Goal: Information Seeking & Learning: Check status

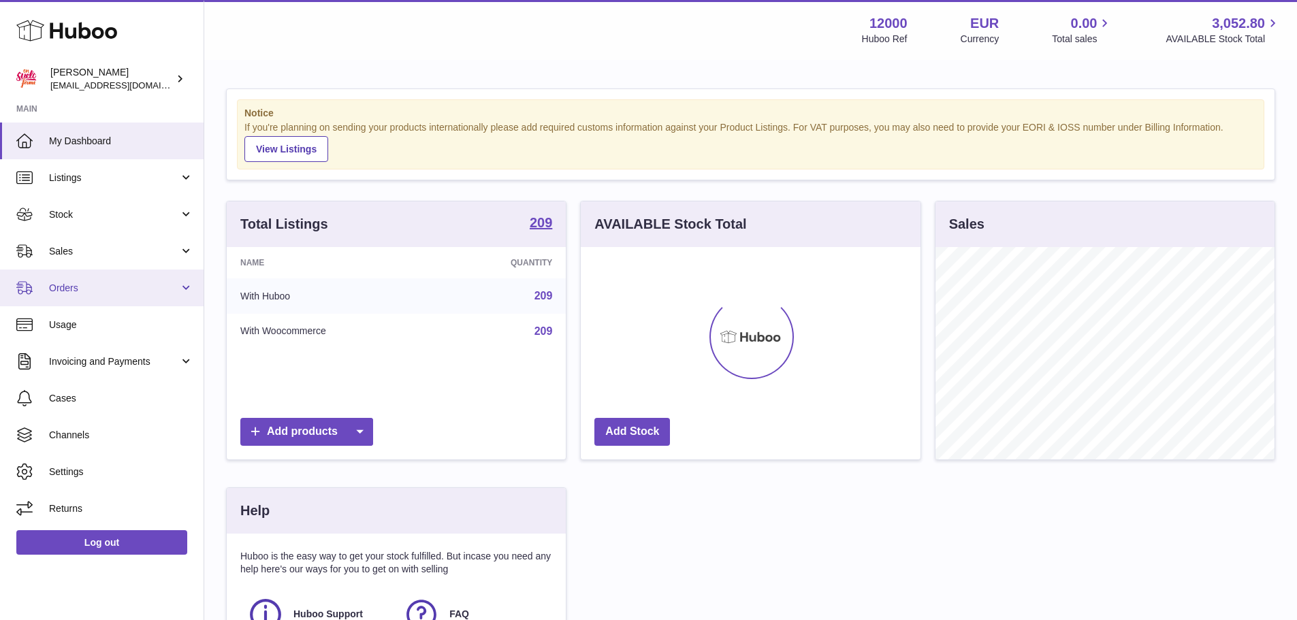
scroll to position [212, 340]
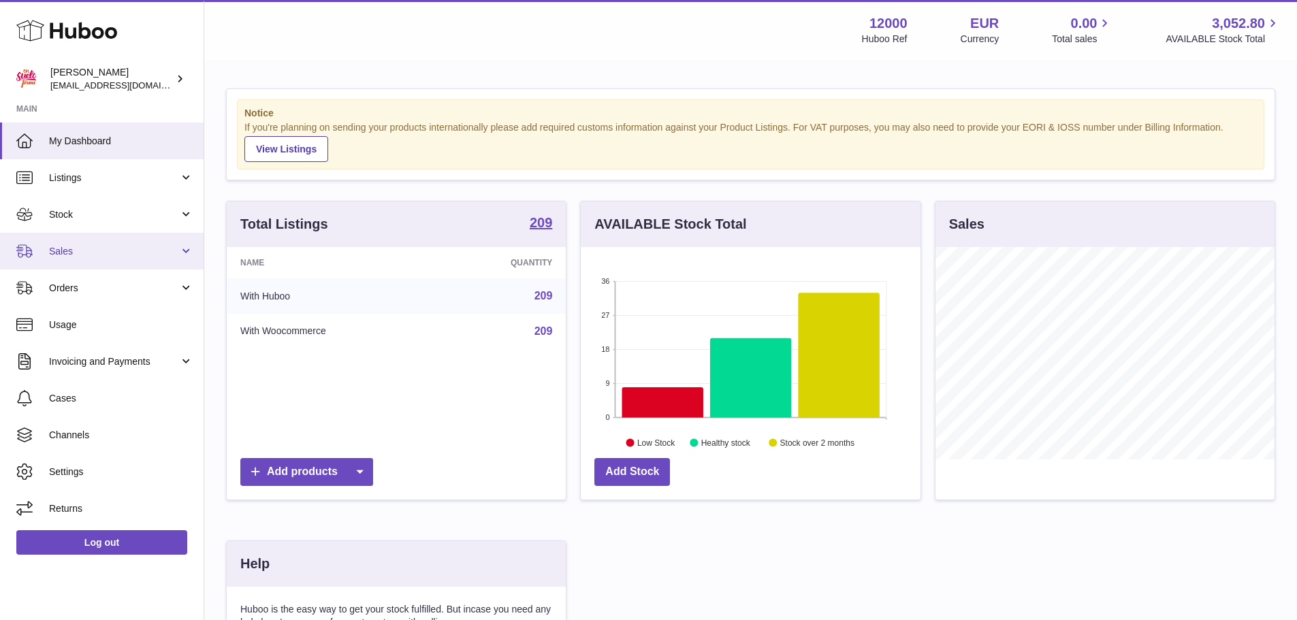
click at [104, 252] on span "Sales" at bounding box center [114, 251] width 130 height 13
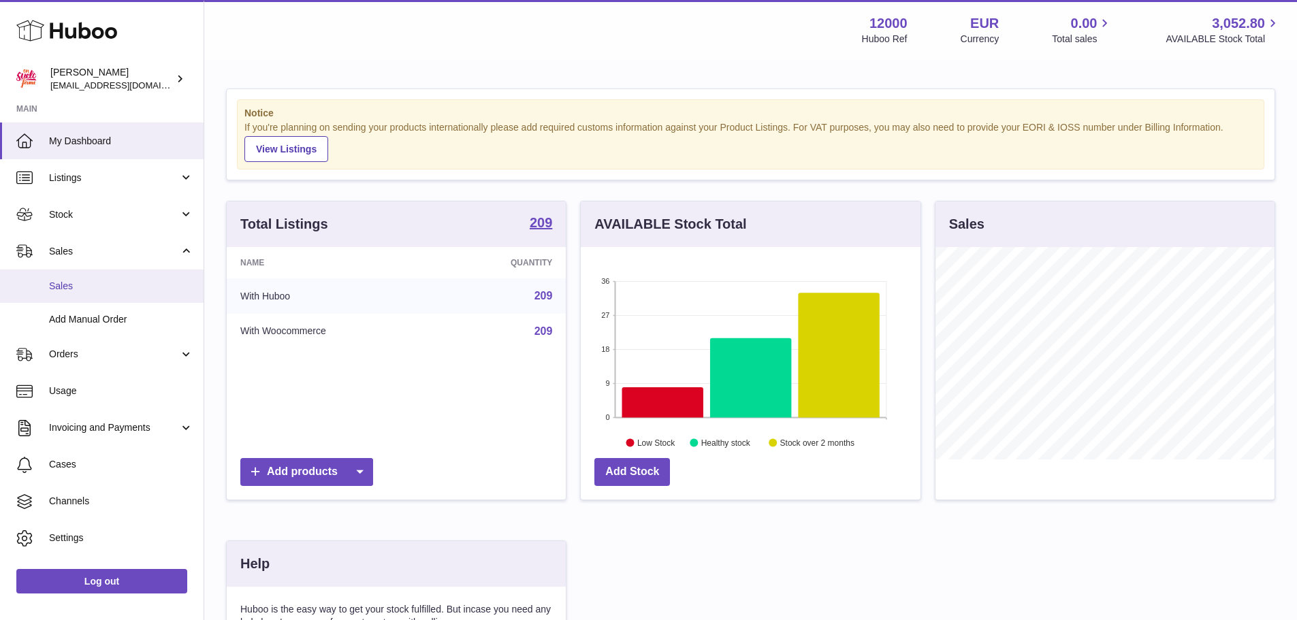
click at [110, 289] on span "Sales" at bounding box center [121, 286] width 144 height 13
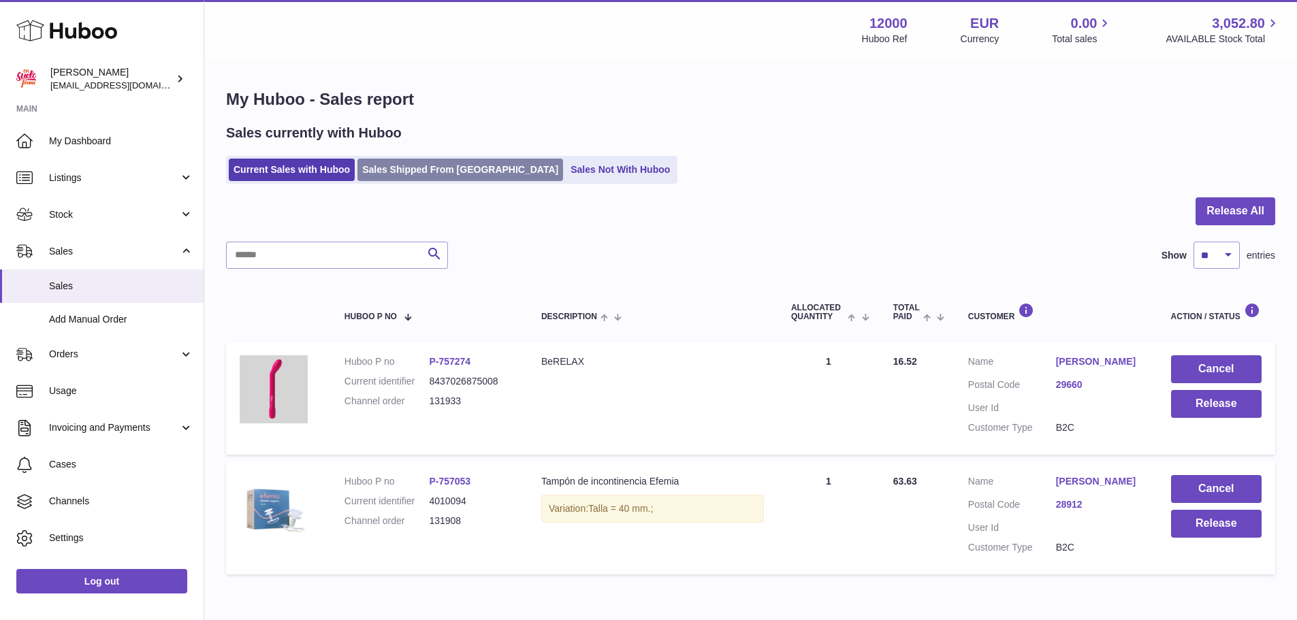
click at [436, 172] on link "Sales Shipped From [GEOGRAPHIC_DATA]" at bounding box center [460, 170] width 206 height 22
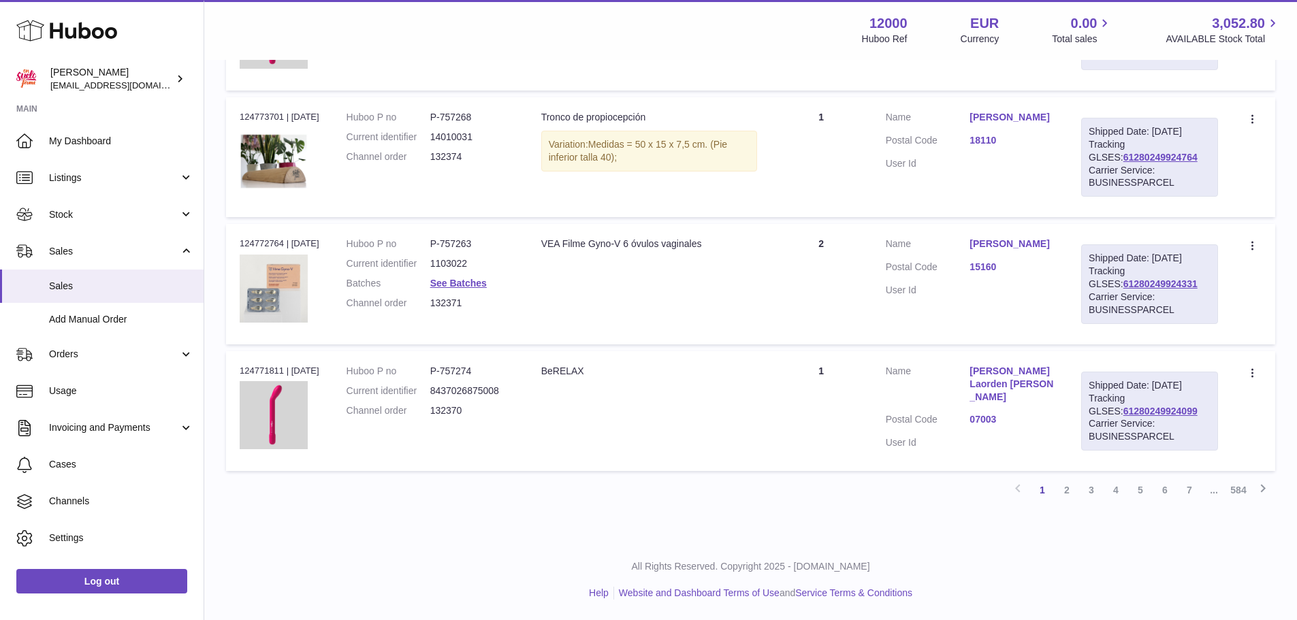
scroll to position [1243, 0]
